Goal: Task Accomplishment & Management: Complete application form

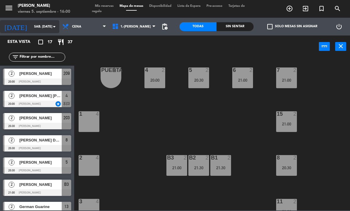
scroll to position [93, 0]
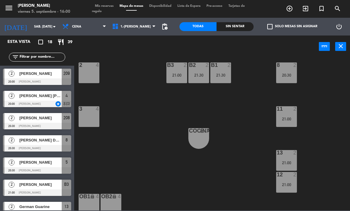
click at [9, 9] on icon "menu" at bounding box center [8, 8] width 9 height 9
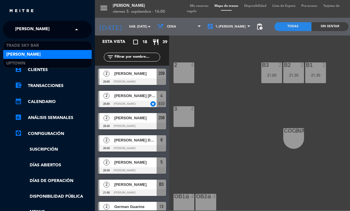
click at [23, 31] on span "[PERSON_NAME]" at bounding box center [32, 29] width 34 height 12
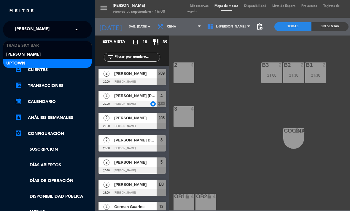
click at [26, 60] on div "Uptown" at bounding box center [47, 63] width 88 height 9
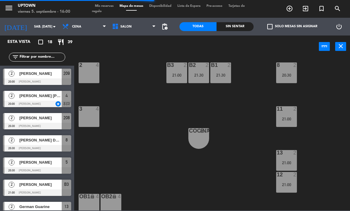
click at [322, 10] on icon "turned_in_not" at bounding box center [321, 8] width 7 height 7
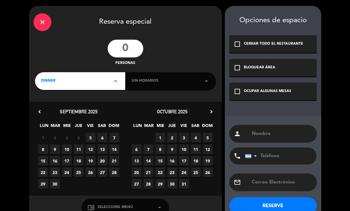
click at [127, 47] on input "number" at bounding box center [126, 49] width 36 height 18
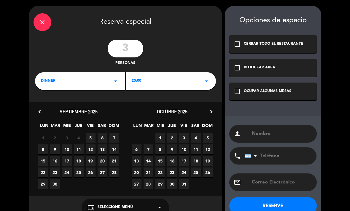
type input "3"
click at [154, 79] on div "20:00 arrow_drop_down" at bounding box center [171, 81] width 90 height 18
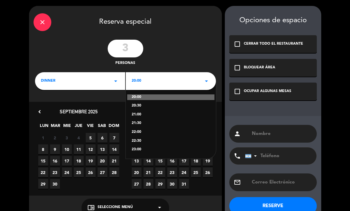
click at [145, 131] on div "22:00" at bounding box center [171, 133] width 78 height 6
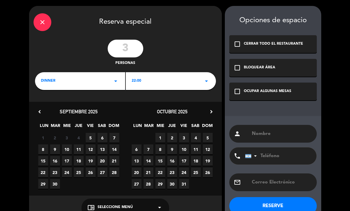
click at [58, 0] on div "close Reserva especial 3 personas DINNER arrow_drop_down 22:00 arrow_drop_down …" at bounding box center [175, 113] width 350 height 226
click at [143, 82] on div "22:00 arrow_drop_down" at bounding box center [171, 81] width 90 height 18
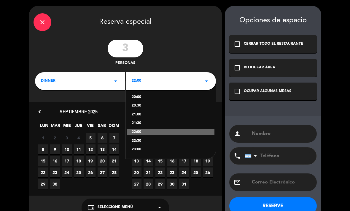
click at [141, 140] on div "22:30" at bounding box center [171, 141] width 78 height 6
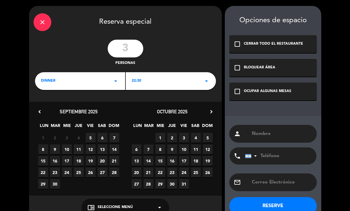
click at [100, 138] on span "6" at bounding box center [103, 138] width 10 height 10
click at [271, 87] on div "check_box_outline_blank OCUPAR ALGUNAS MESAS" at bounding box center [272, 92] width 87 height 18
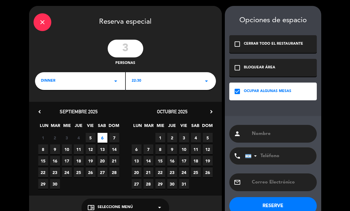
click at [269, 137] on input "text" at bounding box center [281, 134] width 61 height 8
click at [275, 132] on input "text" at bounding box center [281, 134] width 61 height 8
paste input "[PERSON_NAME]"
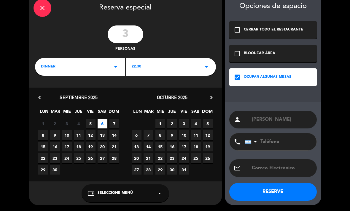
scroll to position [14, 0]
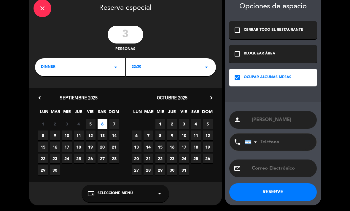
type input "[PERSON_NAME]"
click at [295, 191] on button "RESERVE" at bounding box center [272, 192] width 87 height 18
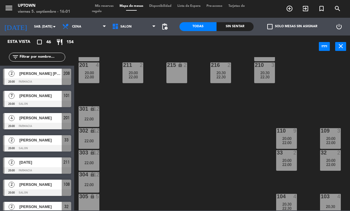
click at [114, 7] on span "Mis reservas" at bounding box center [104, 5] width 25 height 3
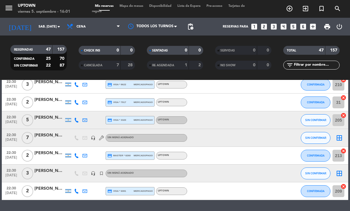
scroll to position [767, 0]
click at [340, 173] on icon "border_all" at bounding box center [339, 173] width 7 height 7
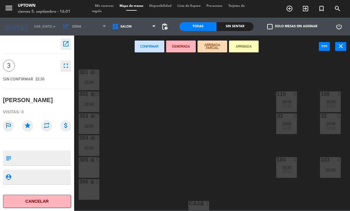
scroll to position [130, 0]
click at [93, 168] on div "305 lock 5" at bounding box center [89, 167] width 21 height 21
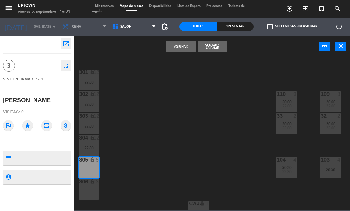
click at [29, 124] on icon "star" at bounding box center [27, 125] width 11 height 11
click at [176, 46] on button "Asignar" at bounding box center [181, 47] width 30 height 12
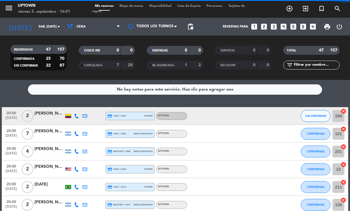
click at [140, 8] on span "Mapa de mesas" at bounding box center [131, 5] width 30 height 3
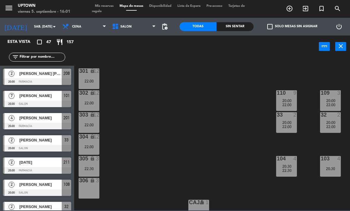
scroll to position [131, 0]
click at [95, 123] on div "22:00" at bounding box center [89, 125] width 21 height 4
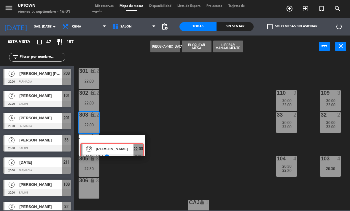
click at [115, 137] on div "12 [PERSON_NAME] ASIGNADA star 22:00 chat" at bounding box center [112, 145] width 76 height 21
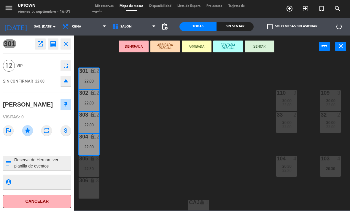
click at [122, 148] on div "204 6 20:30 22:30 205 5 20:30 22:30 207 2 20:30 22:30 203 6 20:30 22:30 208 2 2…" at bounding box center [214, 134] width 272 height 154
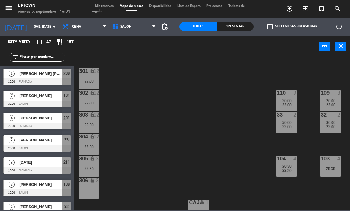
scroll to position [0, 0]
click at [103, 6] on span "Mis reservas" at bounding box center [104, 5] width 25 height 3
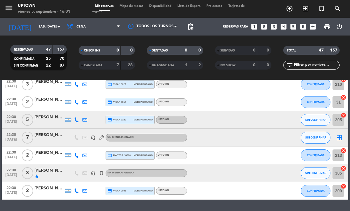
scroll to position [767, 0]
